Goal: Transaction & Acquisition: Purchase product/service

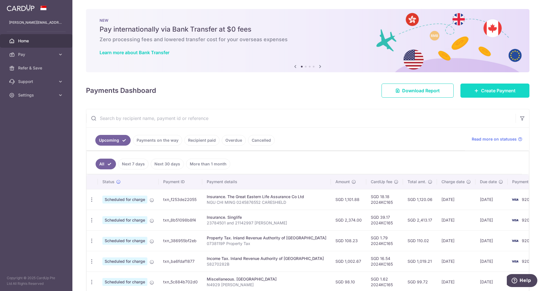
click at [494, 95] on link "Create Payment" at bounding box center [494, 91] width 69 height 14
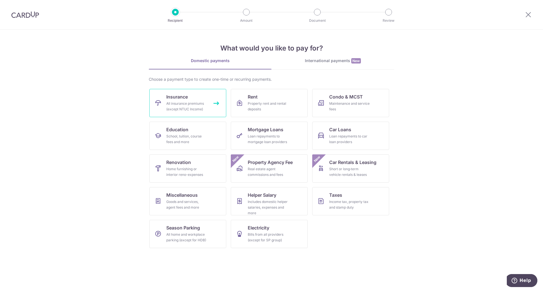
click at [189, 97] on link "Insurance All insurance premiums (except NTUC Income)" at bounding box center [187, 103] width 77 height 28
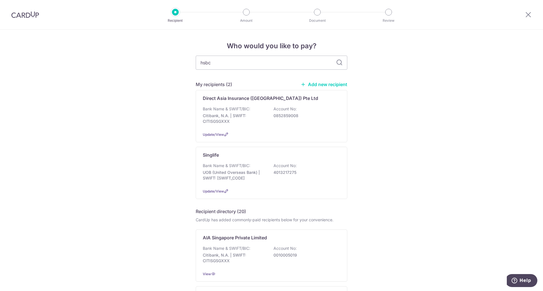
type input "hsbc"
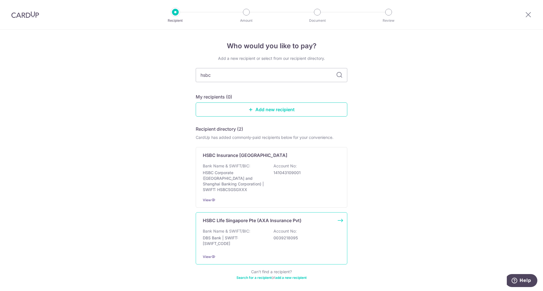
click at [269, 233] on div "Bank Name & SWIFT/BIC: DBS Bank | SWIFT: DBSSSGSGXXX Account No: 0039218095" at bounding box center [271, 239] width 137 height 21
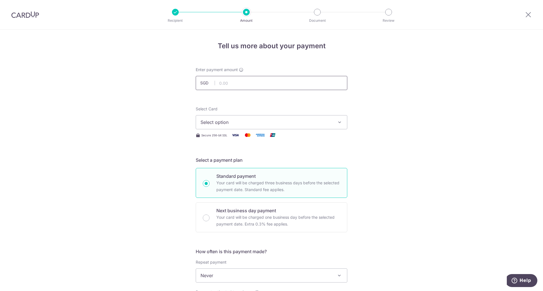
click at [240, 86] on input "text" at bounding box center [271, 83] width 151 height 14
type input "24,000.00"
click at [295, 104] on form "Enter payment amount SGD 24,000.00 24000.00 Select Card Select option Add credi…" at bounding box center [271, 290] width 151 height 447
click at [289, 122] on span "Select option" at bounding box center [266, 122] width 132 height 7
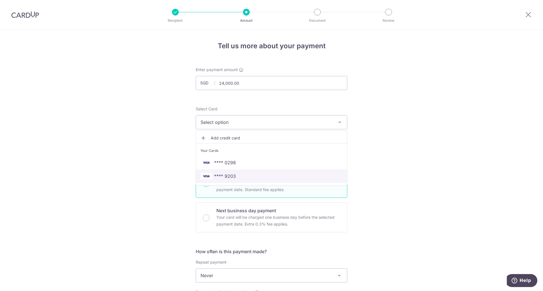
click at [237, 174] on span "**** 9203" at bounding box center [271, 176] width 142 height 7
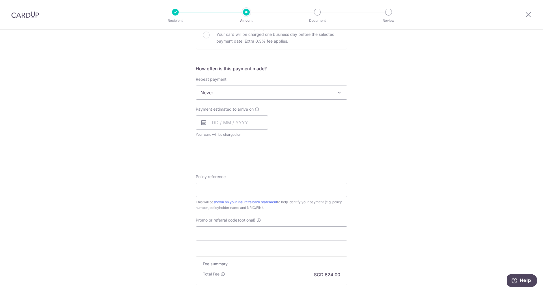
scroll to position [196, 0]
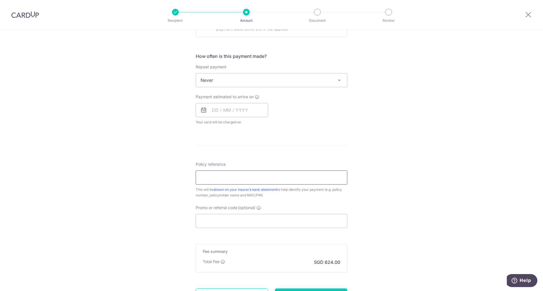
click at [211, 177] on input "Policy reference" at bounding box center [271, 178] width 151 height 14
drag, startPoint x: 294, startPoint y: 162, endPoint x: 297, endPoint y: 162, distance: 2.9
click at [297, 162] on div "Policy reference 104-198-0820 12/35 This will be shown on your insurer’s bank s…" at bounding box center [271, 180] width 151 height 37
click at [209, 178] on input "104-198-0820" at bounding box center [271, 178] width 151 height 14
click at [236, 179] on input "1041980820" at bounding box center [271, 178] width 151 height 14
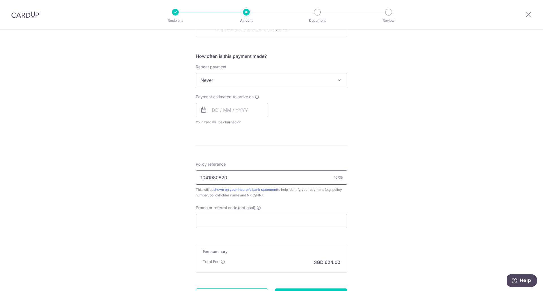
drag, startPoint x: 205, startPoint y: 176, endPoint x: 127, endPoint y: 169, distance: 78.6
click at [127, 169] on div "Tell us more about your payment Enter payment amount SGD 24,000.00 24000.00 Sel…" at bounding box center [271, 89] width 543 height 511
click at [208, 222] on input "Promo or referral code (optional)" at bounding box center [271, 221] width 151 height 14
click at [248, 180] on input "1041980820" at bounding box center [271, 178] width 151 height 14
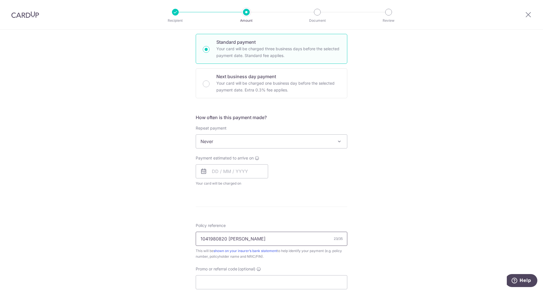
scroll to position [132, 0]
type input "1041980820 [PERSON_NAME]"
click at [211, 172] on input "text" at bounding box center [232, 173] width 72 height 14
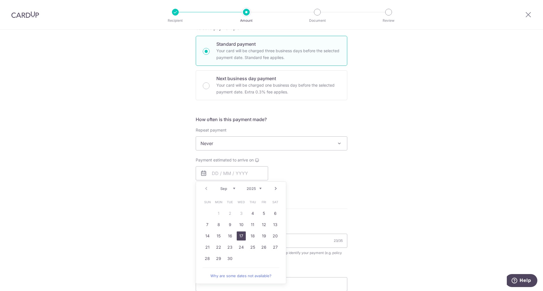
click at [242, 239] on link "17" at bounding box center [241, 236] width 9 height 9
type input "[DATE]"
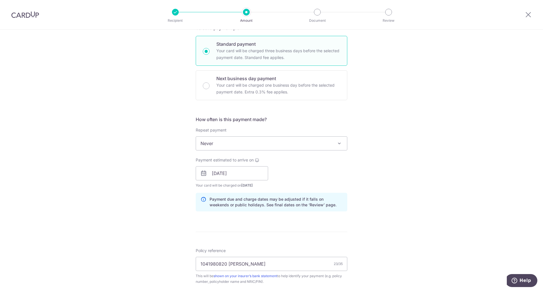
click at [300, 237] on form "Enter payment amount SGD 24,000.00 24000.00 Select Card **** 9203 Add credit ca…" at bounding box center [271, 170] width 151 height 471
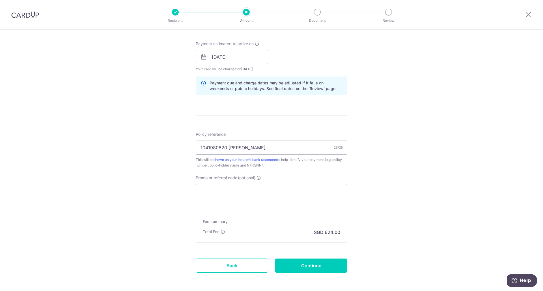
scroll to position [273, 0]
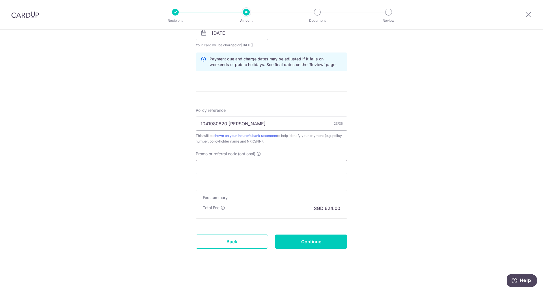
click at [270, 174] on input "Promo or referral code (optional)" at bounding box center [271, 167] width 151 height 14
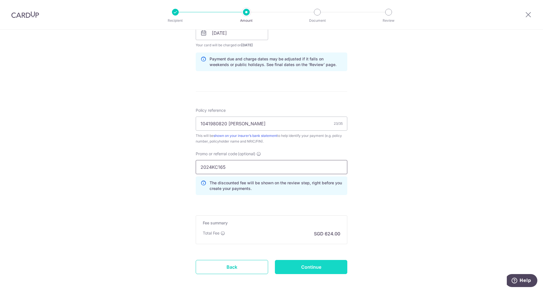
type input "2024KC165"
click at [313, 265] on input "Continue" at bounding box center [311, 267] width 72 height 14
type input "Create Schedule"
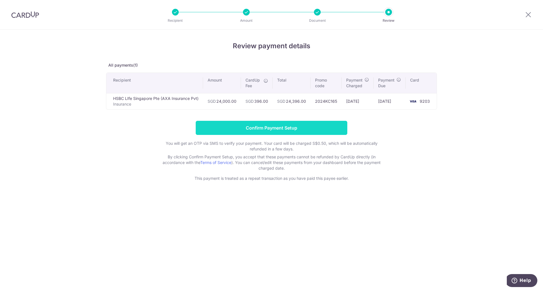
click at [291, 129] on input "Confirm Payment Setup" at bounding box center [271, 128] width 151 height 14
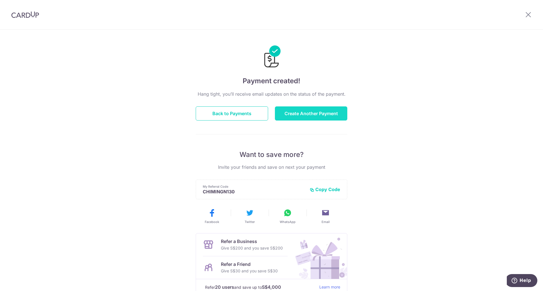
click at [289, 112] on button "Create Another Payment" at bounding box center [311, 114] width 72 height 14
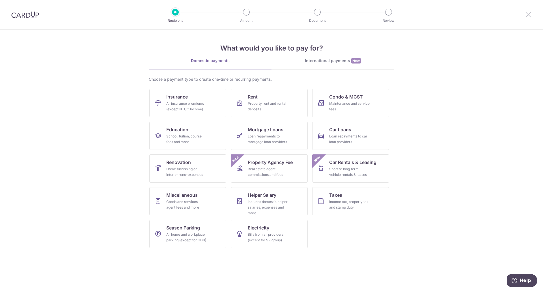
click at [527, 16] on icon at bounding box center [528, 14] width 7 height 7
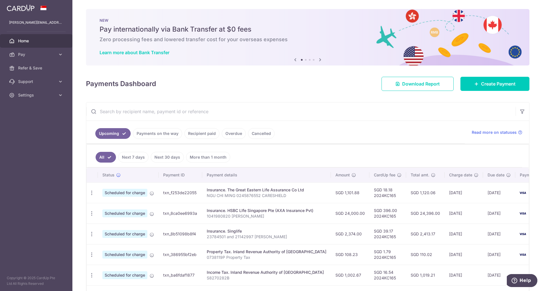
click at [149, 172] on th "Status" at bounding box center [128, 175] width 61 height 15
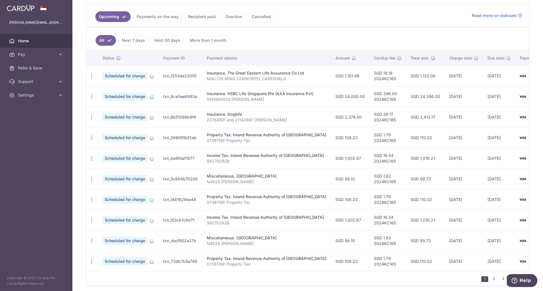
scroll to position [117, 0]
click at [160, 17] on link "Payments on the way" at bounding box center [157, 16] width 49 height 11
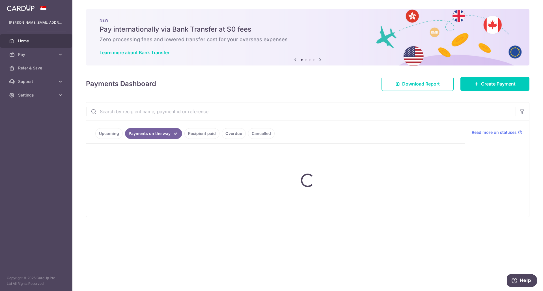
scroll to position [0, 0]
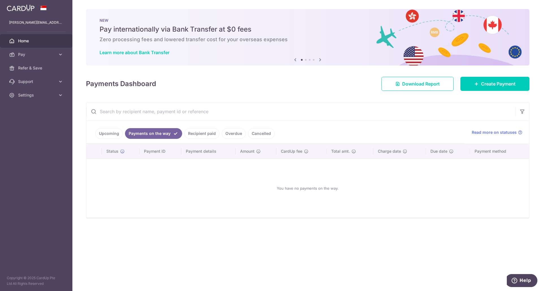
click at [101, 136] on link "Upcoming" at bounding box center [108, 133] width 27 height 11
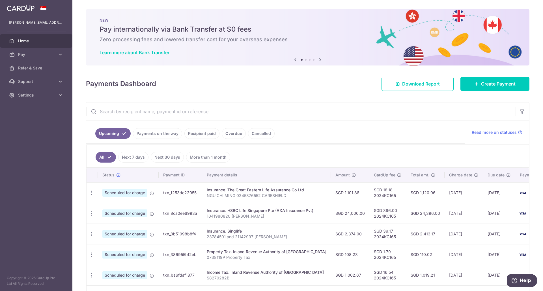
scroll to position [142, 0]
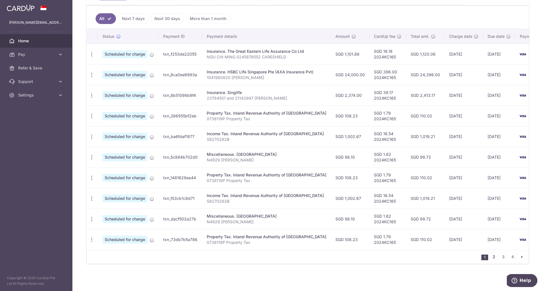
click at [490, 259] on link "2" at bounding box center [493, 257] width 7 height 7
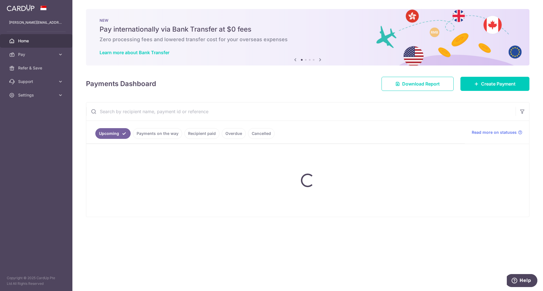
scroll to position [0, 0]
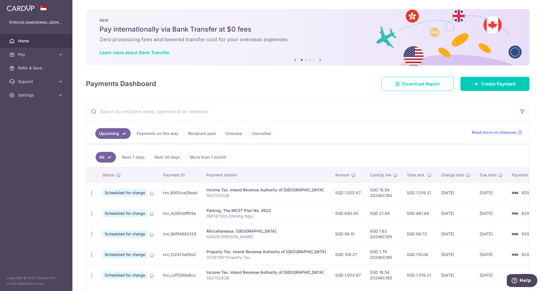
click at [155, 135] on link "Payments on the way" at bounding box center [157, 133] width 49 height 11
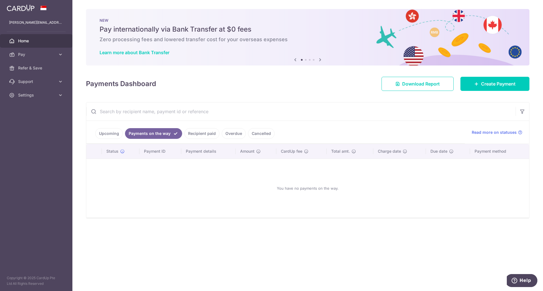
click at [207, 133] on link "Recipient paid" at bounding box center [201, 133] width 35 height 11
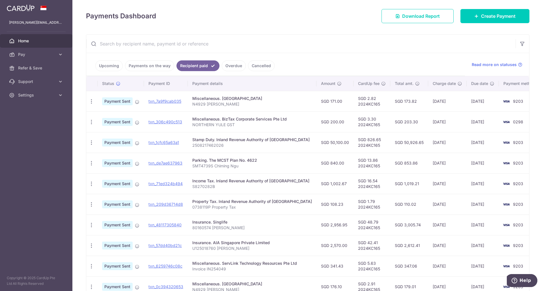
scroll to position [70, 0]
